Goal: Transaction & Acquisition: Subscribe to service/newsletter

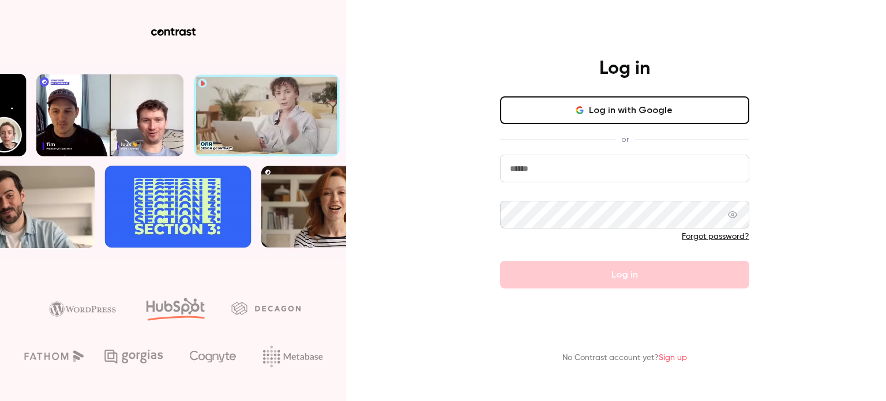
click at [612, 99] on button "Log in with Google" at bounding box center [624, 110] width 249 height 28
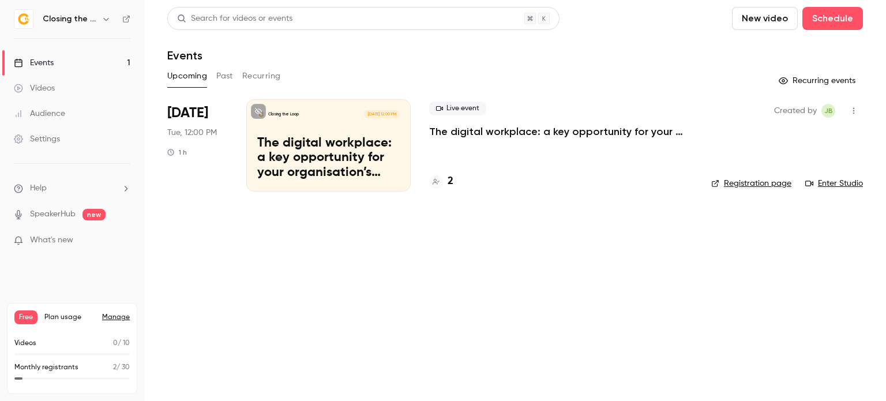
click at [125, 317] on link "Manage" at bounding box center [116, 317] width 28 height 9
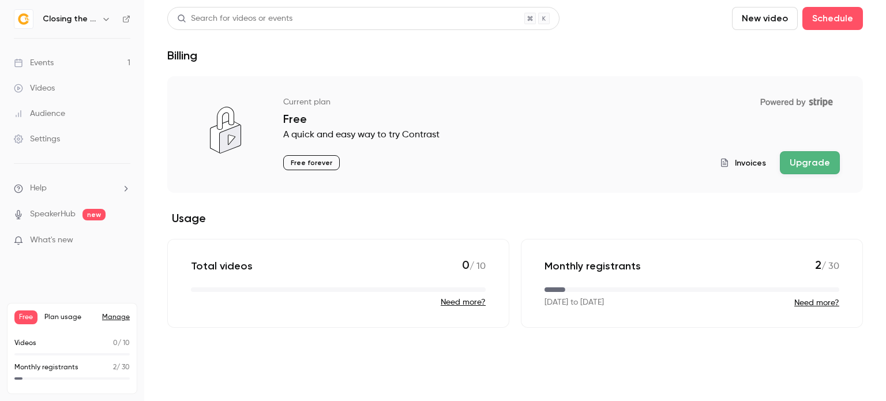
click at [817, 159] on button "Upgrade" at bounding box center [810, 162] width 60 height 23
